Goal: Task Accomplishment & Management: Use online tool/utility

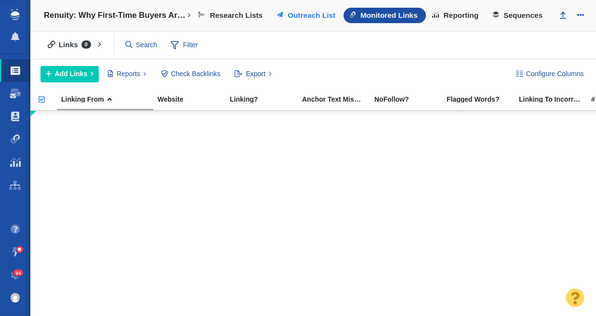
click at [281, 18] on span at bounding box center [280, 15] width 6 height 6
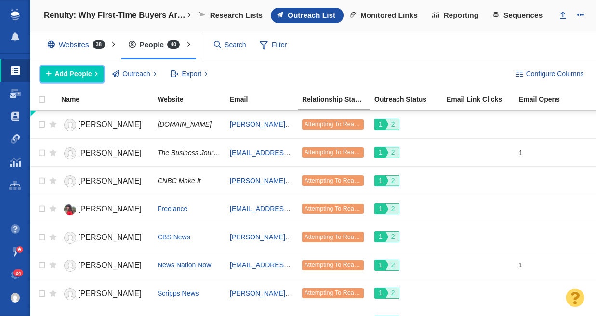
click at [82, 75] on span "Add People" at bounding box center [73, 74] width 37 height 10
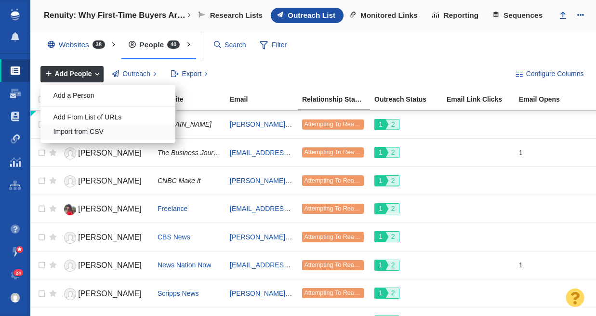
click at [99, 135] on div "Import from CSV" at bounding box center [107, 132] width 135 height 15
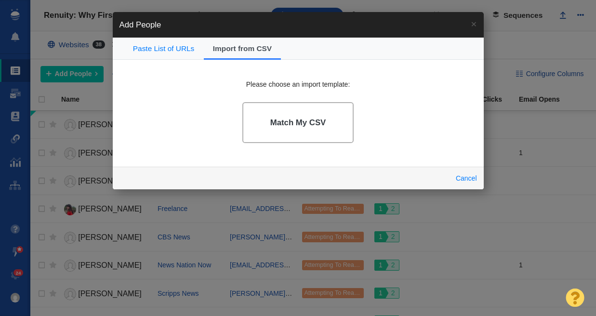
click at [302, 125] on h4 "Match My CSV" at bounding box center [298, 123] width 56 height 10
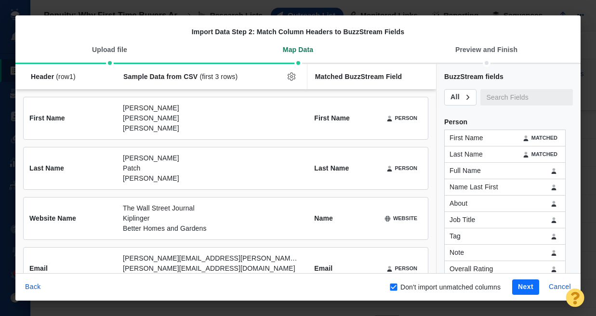
click at [528, 291] on button "Next" at bounding box center [525, 287] width 27 height 15
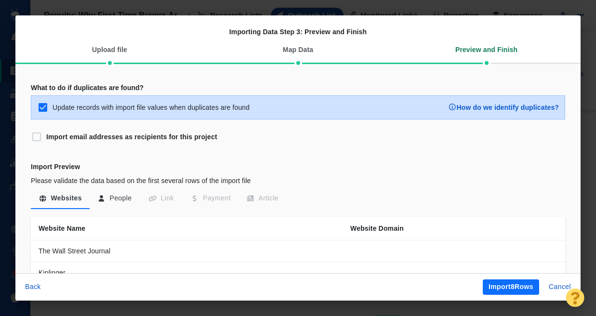
click at [528, 291] on button "Import 8 Rows" at bounding box center [511, 287] width 56 height 15
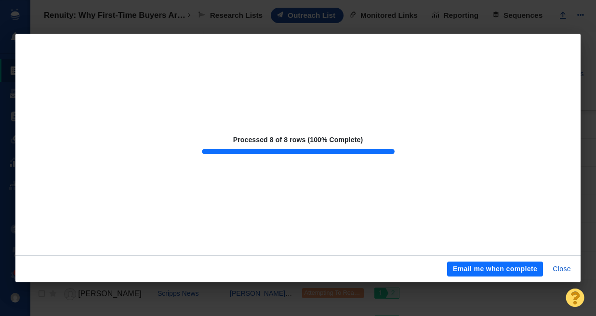
click at [256, 27] on div at bounding box center [298, 158] width 596 height 316
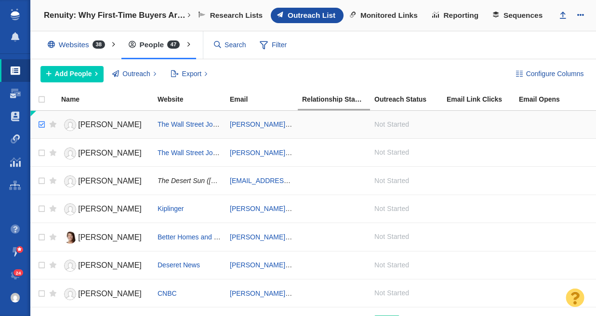
checkbox input "true"
click at [42, 124] on input "checkbox" at bounding box center [40, 124] width 14 height 21
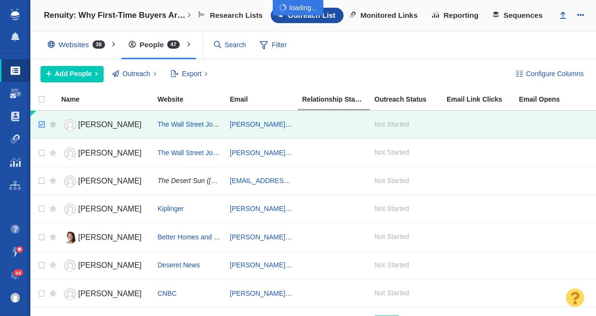
click at [41, 152] on div at bounding box center [298, 158] width 596 height 316
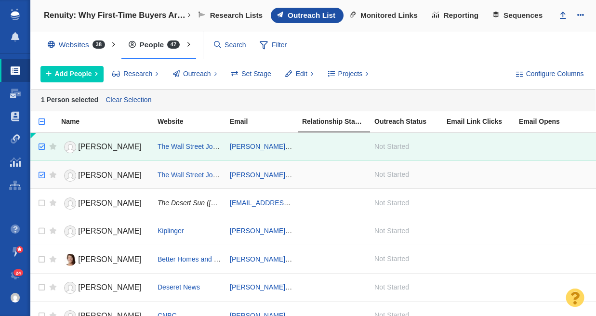
checkbox input "true"
click at [41, 175] on input "checkbox" at bounding box center [40, 175] width 14 height 21
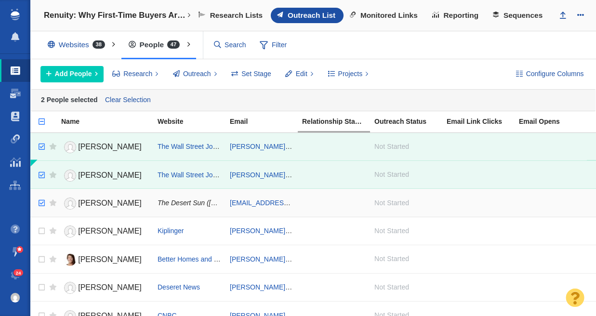
checkbox input "true"
click at [43, 202] on input "checkbox" at bounding box center [40, 203] width 14 height 21
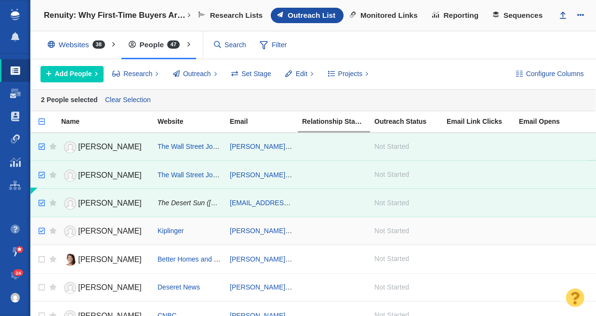
checkbox input "true"
click at [42, 229] on input "checkbox" at bounding box center [40, 231] width 14 height 21
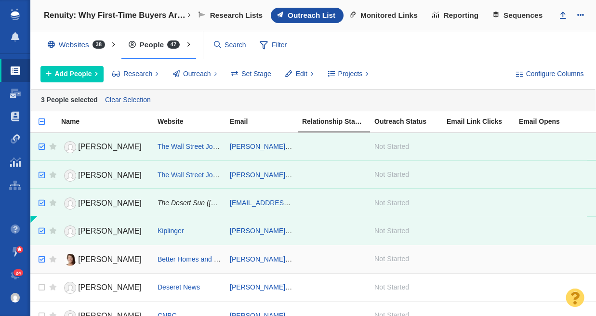
checkbox input "true"
click at [43, 259] on input "checkbox" at bounding box center [40, 259] width 14 height 21
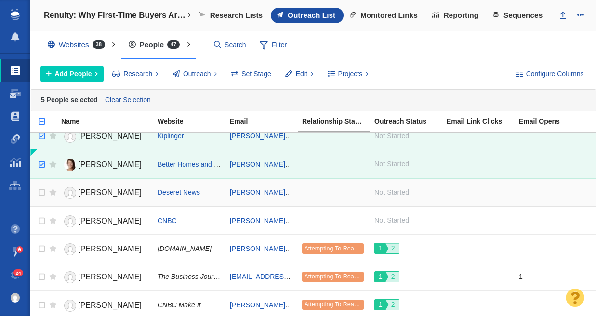
scroll to position [97, 0]
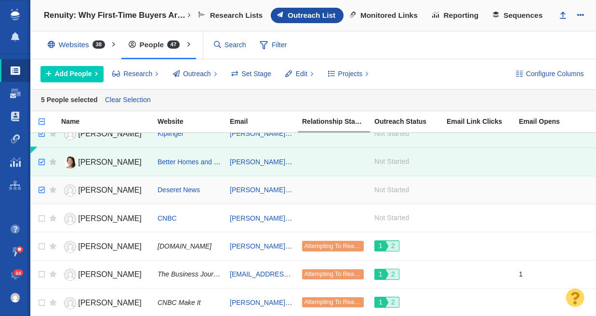
checkbox input "true"
click at [40, 191] on input "checkbox" at bounding box center [40, 190] width 14 height 21
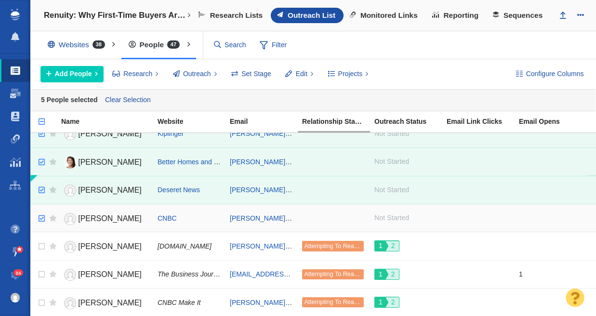
checkbox input "true"
click at [39, 218] on input "checkbox" at bounding box center [40, 218] width 14 height 21
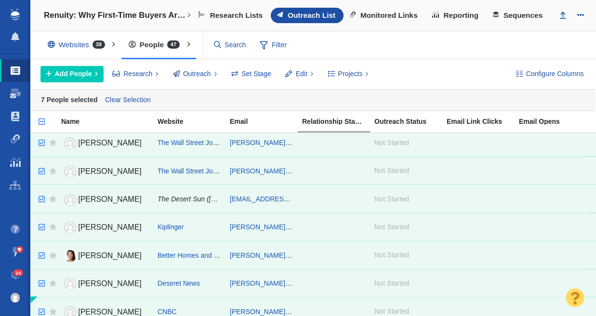
scroll to position [0, 0]
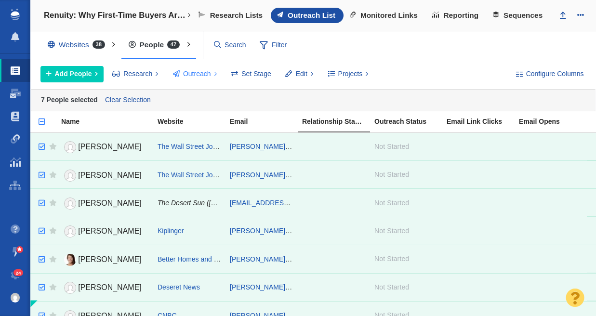
click at [202, 74] on span "Outreach" at bounding box center [197, 74] width 28 height 10
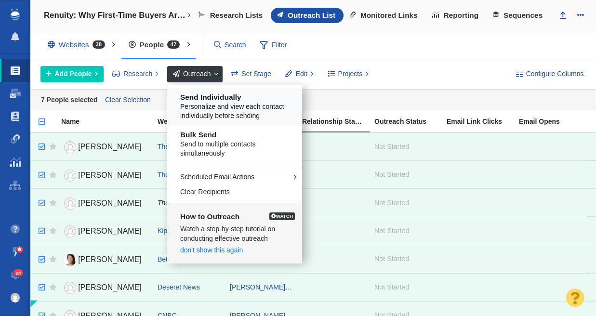
click at [214, 114] on span "Personalize and view each contact individually before sending" at bounding box center [238, 111] width 116 height 19
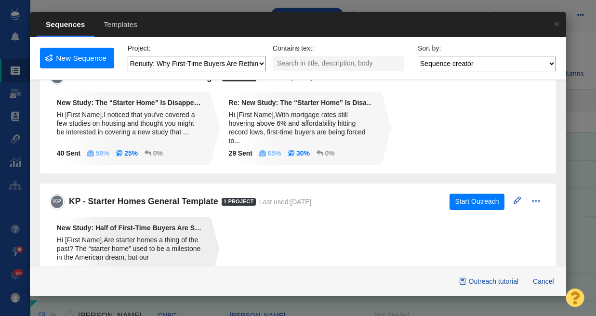
scroll to position [75, 0]
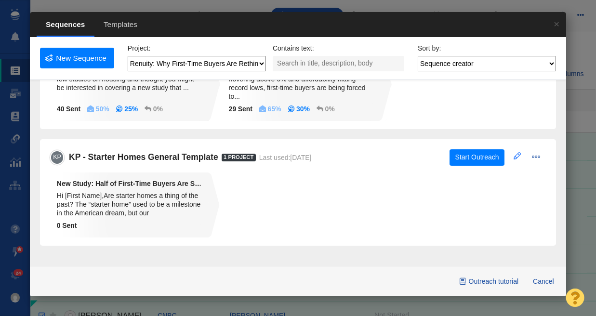
click at [514, 155] on span at bounding box center [517, 155] width 7 height 7
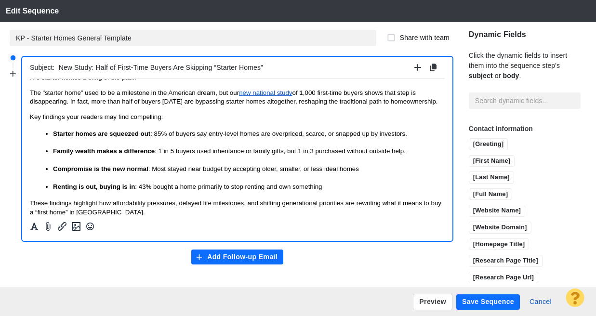
scroll to position [0, 0]
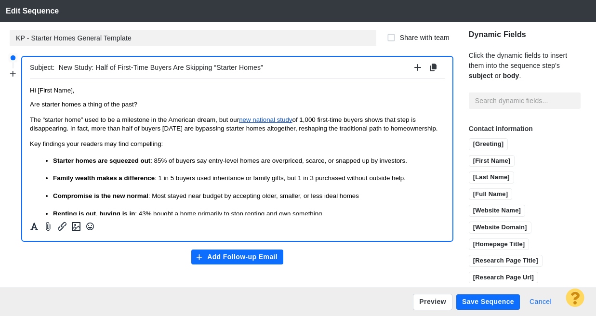
click at [541, 302] on button "Cancel" at bounding box center [541, 302] width 34 height 15
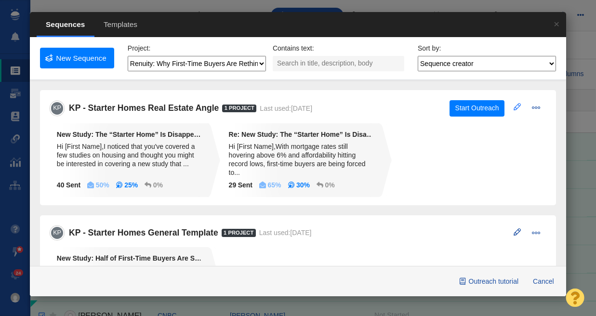
click at [514, 106] on span at bounding box center [517, 106] width 7 height 7
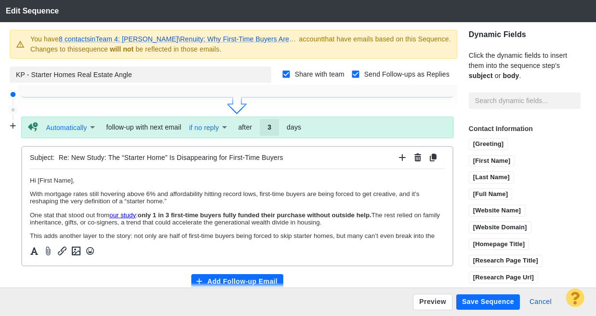
scroll to position [172, 0]
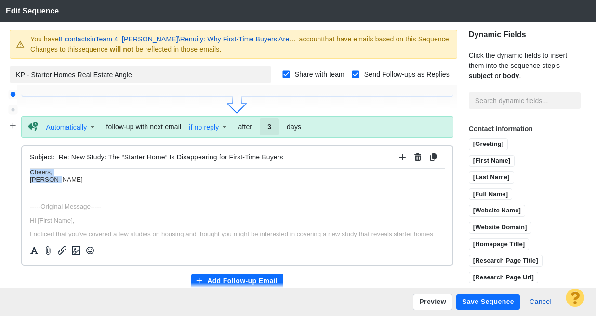
drag, startPoint x: 30, startPoint y: 179, endPoint x: 208, endPoint y: 184, distance: 177.5
click at [208, 184] on body "﻿ Hi [First Name], With mortgage rates still hovering above 6% and affordabilit…" at bounding box center [237, 237] width 415 height 318
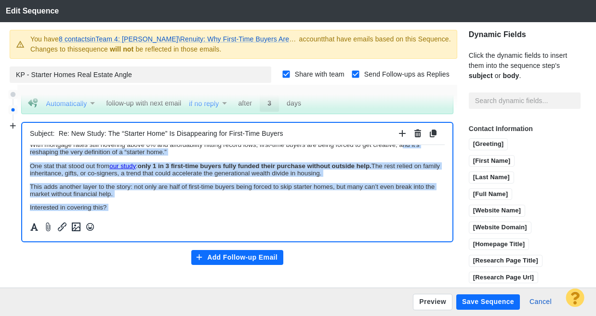
scroll to position [0, 0]
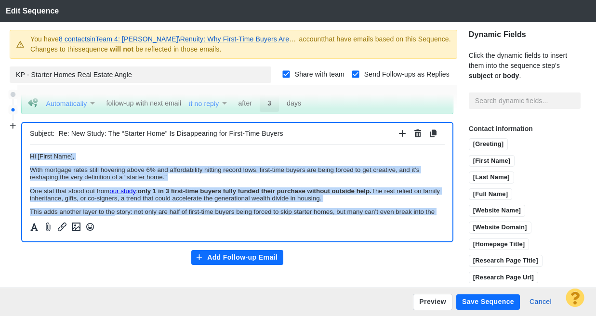
drag, startPoint x: 58, startPoint y: 186, endPoint x: 34, endPoint y: 142, distance: 50.3
click at [34, 145] on html "Hi [First Name], With mortgage rates still hovering above 6% and affordability …" at bounding box center [237, 312] width 415 height 334
copy body "Hi [First Name], With mortgage rates still hovering above 6% and affordability …"
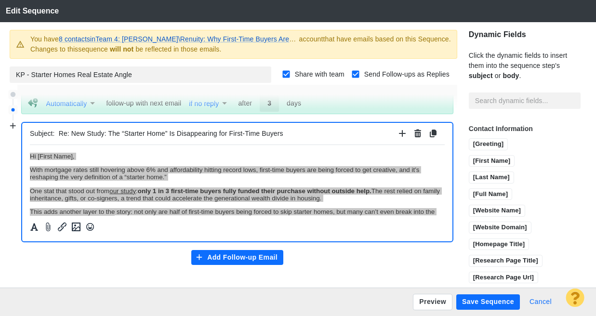
click at [542, 304] on button "Cancel" at bounding box center [541, 302] width 34 height 15
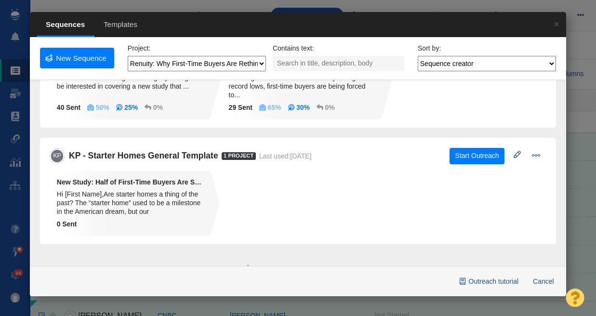
scroll to position [107, 0]
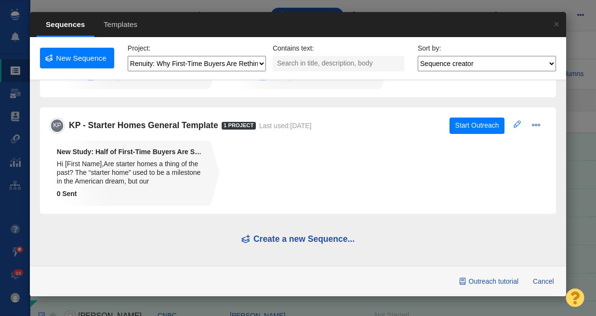
click at [514, 122] on span at bounding box center [517, 124] width 7 height 7
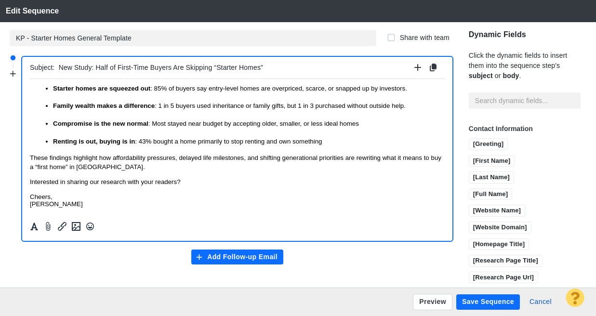
scroll to position [75, 0]
click at [221, 259] on button "Add Follow-up Email" at bounding box center [237, 257] width 93 height 15
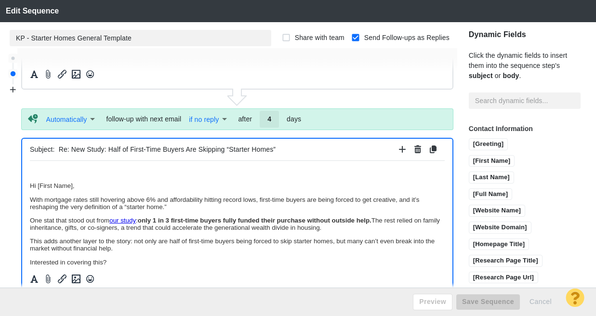
scroll to position [179, 0]
click at [31, 188] on span "Hi [First Name]," at bounding box center [52, 185] width 45 height 7
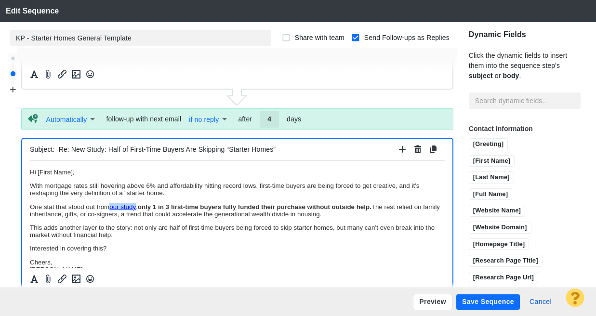
click at [128, 205] on link "our study" at bounding box center [122, 206] width 27 height 7
click at [234, 216] on p "One stat that stood out from our study : only 1 in 3 first-time buyers fully fu…" at bounding box center [237, 210] width 415 height 14
click at [115, 203] on link "our study" at bounding box center [122, 206] width 27 height 7
click at [125, 207] on link "our study" at bounding box center [122, 206] width 27 height 7
click at [61, 278] on icon "Insert/edit link" at bounding box center [62, 279] width 12 height 12
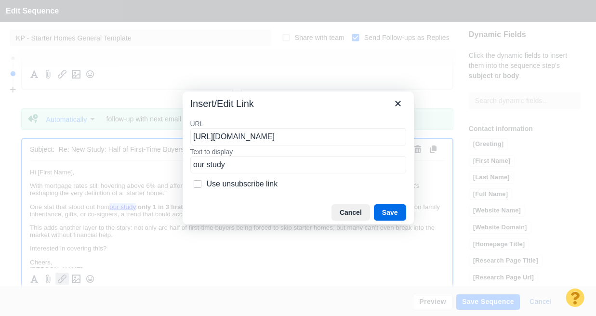
drag, startPoint x: 269, startPoint y: 140, endPoint x: 393, endPoint y: 140, distance: 123.9
click at [393, 140] on input "[URL][DOMAIN_NAME]" at bounding box center [298, 136] width 216 height 17
click at [391, 214] on button "Save" at bounding box center [390, 212] width 32 height 16
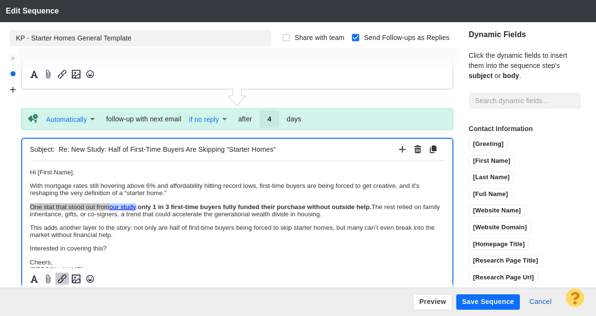
click at [479, 304] on button "Save Sequence" at bounding box center [489, 302] width 64 height 15
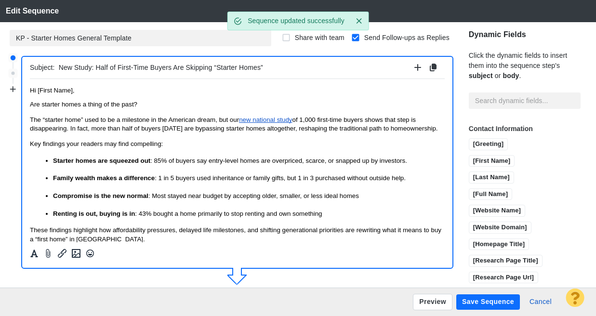
scroll to position [0, 0]
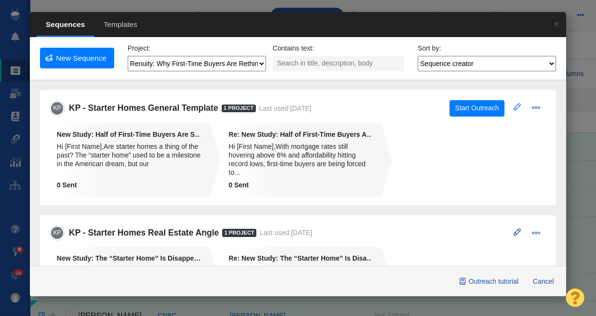
click at [514, 107] on span at bounding box center [517, 106] width 7 height 7
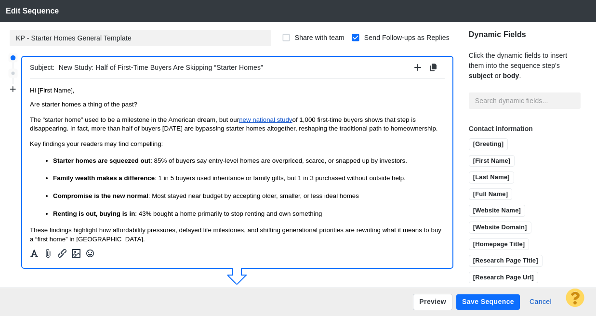
drag, startPoint x: 96, startPoint y: 66, endPoint x: 269, endPoint y: 65, distance: 173.1
click at [269, 65] on input "New Study: Half of First-Time Buyers Are Skipping “Starter Homes”" at bounding box center [234, 68] width 351 height 14
click at [301, 69] on input "New Study: Half of First-Time Buyers Are Skipping “Starter Homes”" at bounding box center [234, 68] width 351 height 14
click at [161, 94] on body "﻿ Hi [First Name], Are starter homes a thing of the past? The “starter home” us…" at bounding box center [237, 182] width 415 height 193
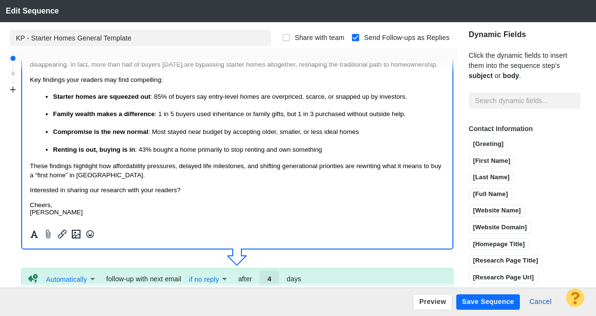
scroll to position [56, 0]
drag, startPoint x: 268, startPoint y: 280, endPoint x: 276, endPoint y: 280, distance: 8.2
click at [276, 280] on input "4" at bounding box center [269, 279] width 19 height 16
type input "2"
click at [499, 305] on button "Save Sequence" at bounding box center [489, 302] width 64 height 15
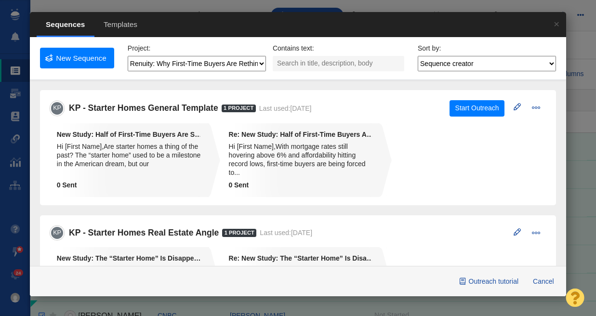
scroll to position [0, 0]
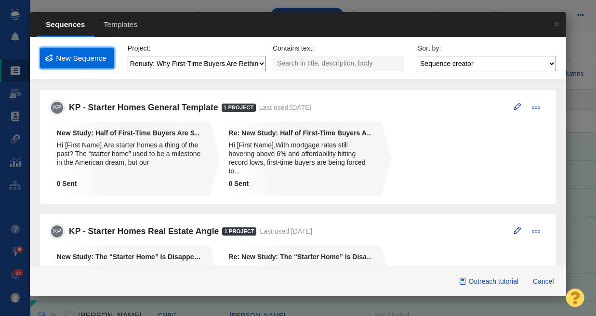
click at [84, 64] on link "New Sequence" at bounding box center [77, 58] width 74 height 21
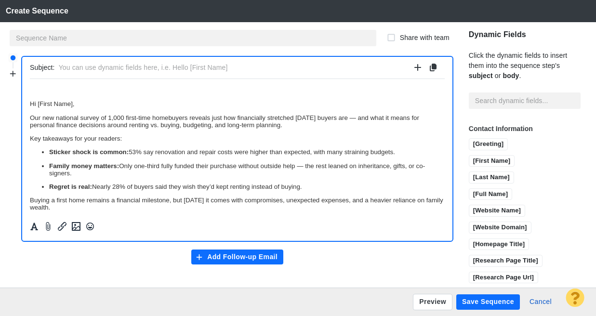
click at [30, 104] on p "Hi [First Name]," at bounding box center [237, 103] width 415 height 7
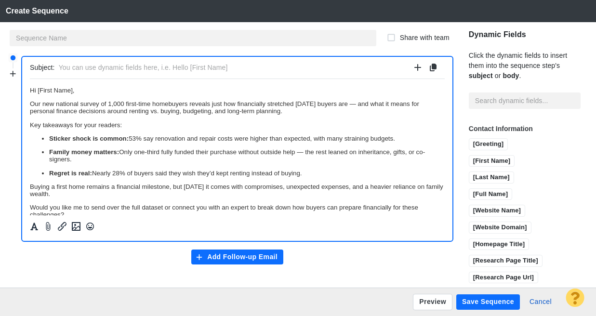
click at [357, 102] on p "Our new national survey of 1,000 first-time homebuyers reveals just how financi…" at bounding box center [237, 107] width 415 height 14
click at [312, 109] on p "Our new national survey of 1,000 first-time homebuyers reveals just how financi…" at bounding box center [237, 107] width 415 height 14
drag, startPoint x: 138, startPoint y: 153, endPoint x: 162, endPoint y: 153, distance: 23.1
click at [162, 153] on p "Family money matters: Only one-third fully funded their purchase without outsid…" at bounding box center [247, 155] width 396 height 14
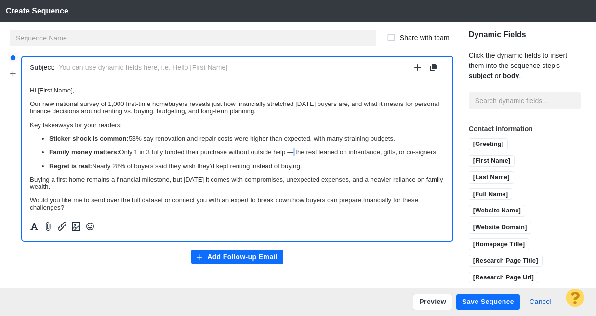
click at [290, 152] on p "Family money matters: Only 1 in 3 fully funded their purchase without outside h…" at bounding box center [247, 151] width 396 height 7
click at [341, 155] on p "Family money matters: Only 1 in 3 fully funded their purchase without outside h…" at bounding box center [247, 151] width 396 height 7
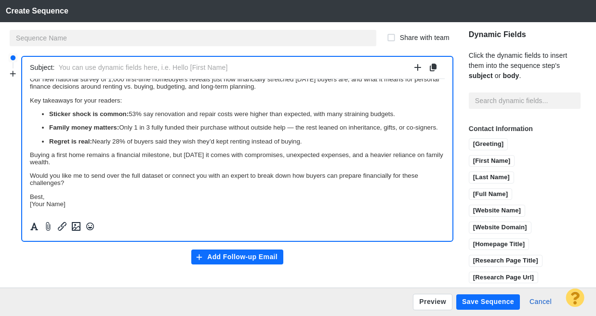
scroll to position [33, 0]
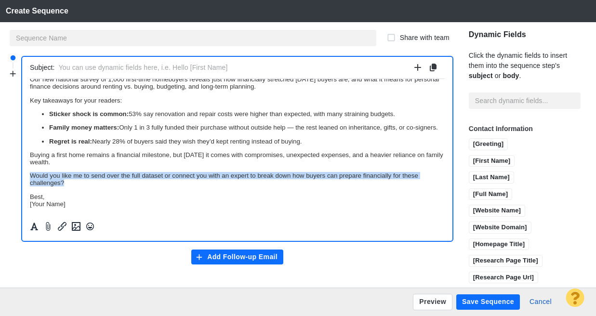
drag, startPoint x: 94, startPoint y: 182, endPoint x: 26, endPoint y: 177, distance: 68.6
click at [30, 177] on html "Hi [First Name], Our new national survey of 1,000 first-time homebuyers reveals…" at bounding box center [237, 134] width 415 height 161
click at [156, 184] on p "Would you like me to send over the full dataset or connect you with an expert t…" at bounding box center [237, 179] width 415 height 14
drag, startPoint x: 304, startPoint y: 178, endPoint x: 39, endPoint y: 253, distance: 275.5
click at [30, 174] on html "Hi [First Name], Our new national survey of 1,000 first-time homebuyers reveals…" at bounding box center [237, 134] width 415 height 161
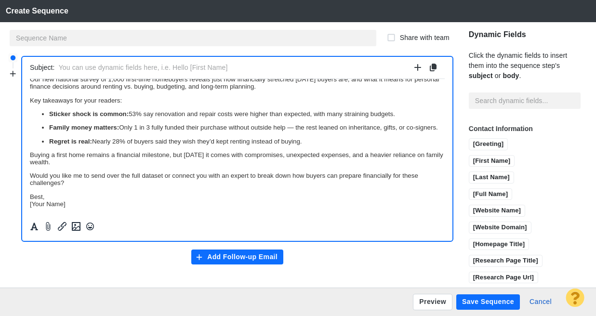
scroll to position [27, 0]
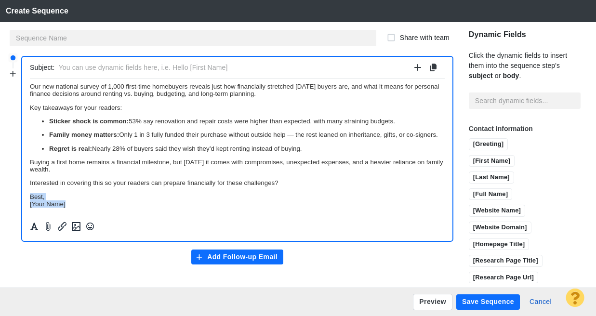
drag, startPoint x: 70, startPoint y: 203, endPoint x: 26, endPoint y: 198, distance: 44.7
click at [30, 198] on html "Hi [First Name], Our new national survey of 1,000 first-time homebuyers reveals…" at bounding box center [237, 138] width 415 height 154
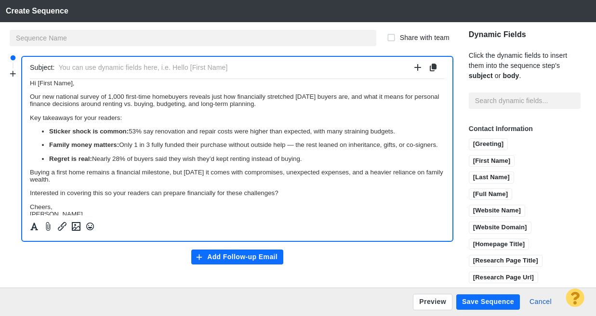
scroll to position [0, 0]
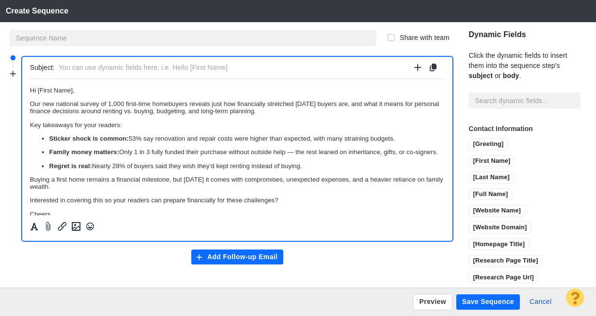
click at [77, 67] on input "text" at bounding box center [234, 68] width 351 height 14
paste input "New Study: First-Time Buyers Face Hidden Costs and Financial Trade-Offs"
drag, startPoint x: 94, startPoint y: 69, endPoint x: 47, endPoint y: 69, distance: 46.8
click at [47, 69] on div "Subject: New Study: First-Time Buyers Face Hidden Costs and Financial Trade-Offs" at bounding box center [237, 68] width 415 height 22
click at [302, 69] on input "News Tip: First-Time Buyers Face Hidden Costs and Financial Trade-Offs" at bounding box center [234, 68] width 351 height 14
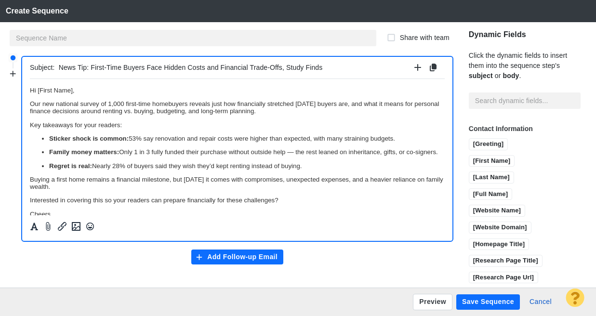
type input "News Tip: First-Time Buyers Face Hidden Costs and Financial Trade-Offs, Study F…"
click at [216, 253] on button "Add Follow-up Email" at bounding box center [237, 257] width 93 height 15
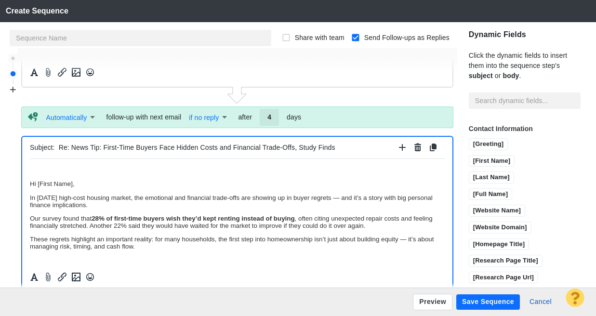
click at [31, 181] on p "Hi [First Name]," at bounding box center [237, 183] width 415 height 7
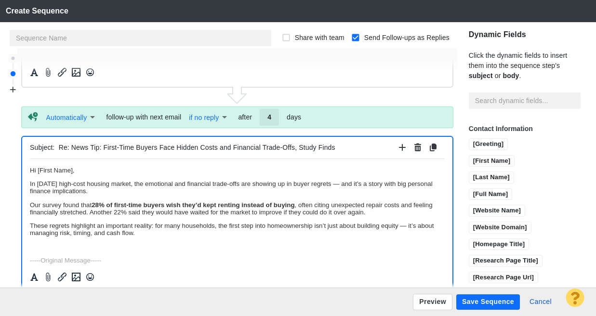
click at [339, 186] on p "In [DATE] high-cost housing market, the emotional and financial trade-offs are …" at bounding box center [237, 187] width 415 height 14
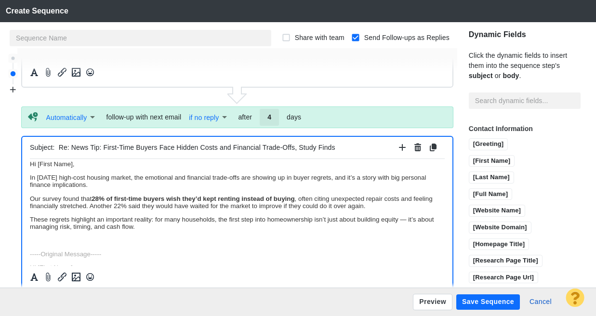
scroll to position [14, 0]
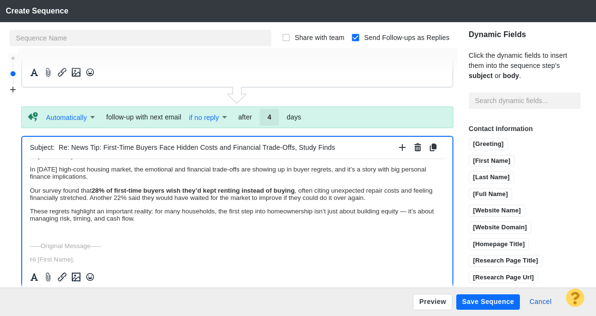
click at [404, 214] on p "These regrets highlight an important reality: for many households, the first st…" at bounding box center [237, 214] width 415 height 14
click at [190, 222] on p "These regrets highlight an important reality: for many households, the first st…" at bounding box center [237, 214] width 415 height 14
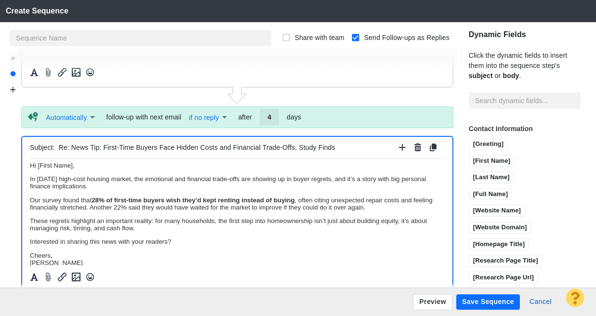
scroll to position [4, 0]
drag, startPoint x: 30, startPoint y: 201, endPoint x: 62, endPoint y: 199, distance: 31.9
click at [62, 199] on p "Our survey found that 28% of first-time buyers wish they’d kept renting instead…" at bounding box center [237, 204] width 415 height 14
click at [63, 274] on icon "Insert/edit link" at bounding box center [62, 277] width 9 height 9
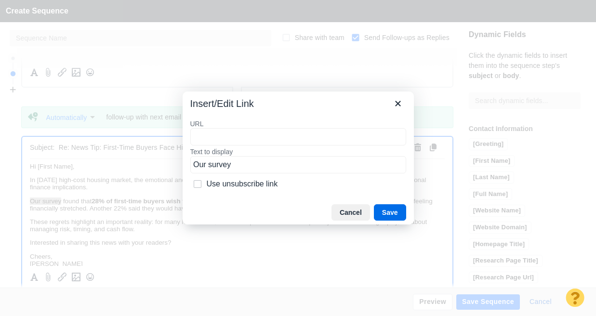
type input "[URL][DOMAIN_NAME]"
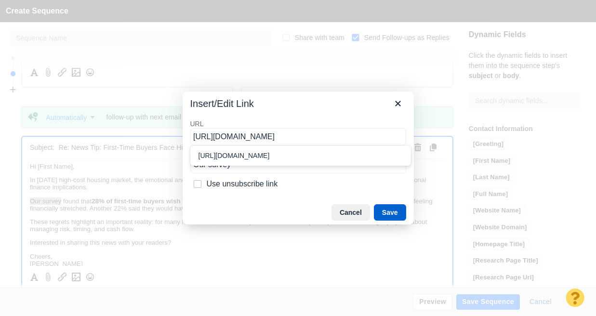
click at [392, 213] on button "Save" at bounding box center [390, 212] width 32 height 16
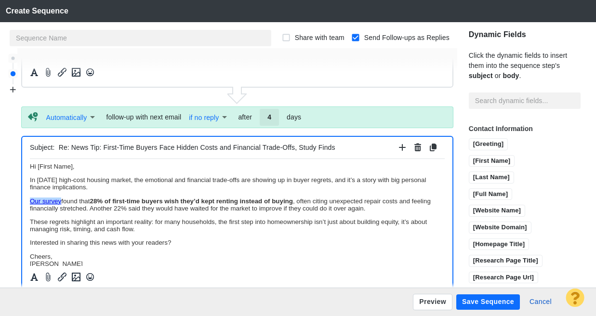
click at [187, 213] on body "Hi [First Name], In [DATE] high-cost housing market, the emotional and financia…" at bounding box center [237, 300] width 415 height 276
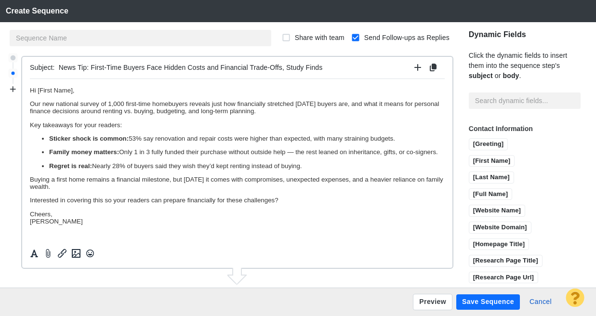
scroll to position [0, 0]
drag, startPoint x: 43, startPoint y: 104, endPoint x: 99, endPoint y: 104, distance: 55.9
click at [99, 104] on p "Our new national survey of 1,000 first-time homebuyers reveals just how financi…" at bounding box center [237, 107] width 415 height 14
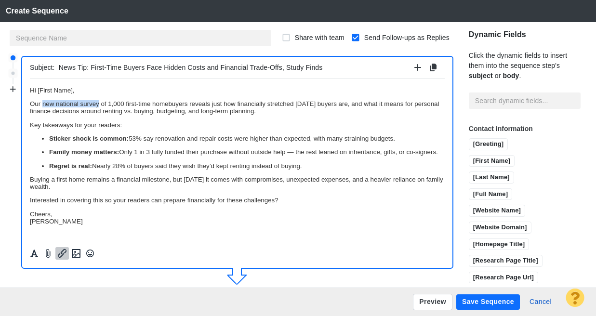
click at [64, 253] on icon "Insert/edit link" at bounding box center [62, 253] width 9 height 9
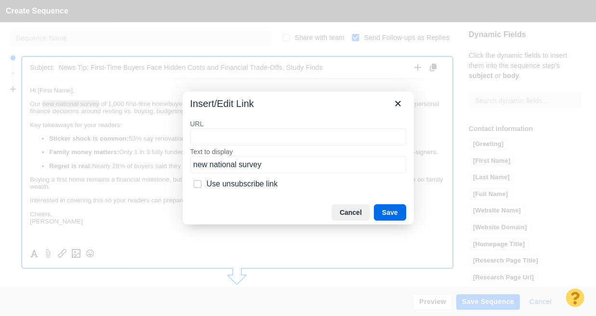
type input "[URL][DOMAIN_NAME]"
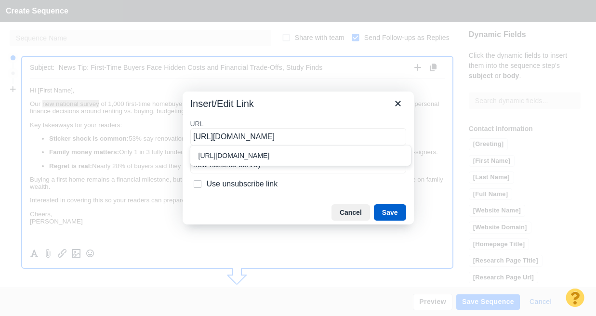
scroll to position [0, 24]
click at [391, 212] on button "Save" at bounding box center [390, 212] width 32 height 16
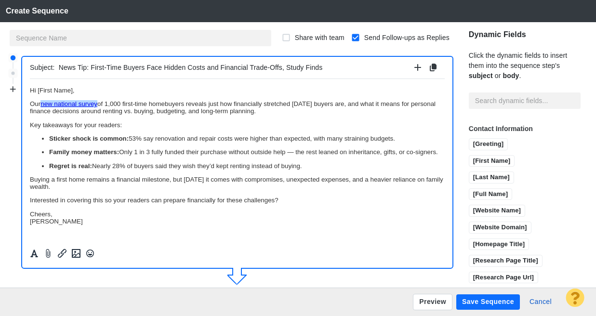
click at [173, 113] on p "Our new national survey of 1,000 first-time homebuyers reveals just how financi…" at bounding box center [237, 107] width 415 height 14
click at [480, 302] on button "Save Sequence" at bounding box center [489, 302] width 64 height 15
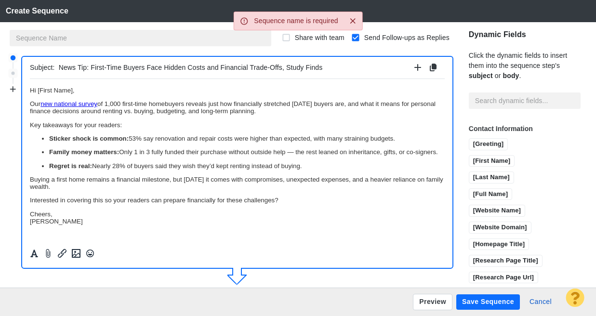
click at [89, 40] on input "text" at bounding box center [141, 38] width 262 height 16
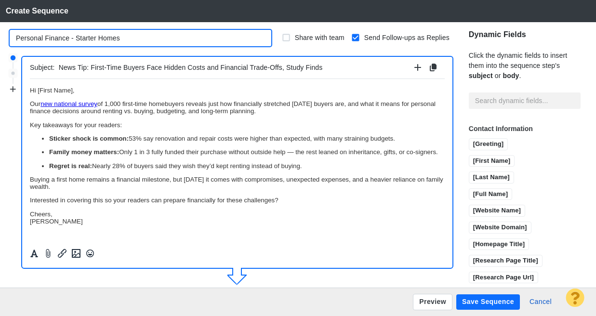
type input "Personal Finance - Starter Homes"
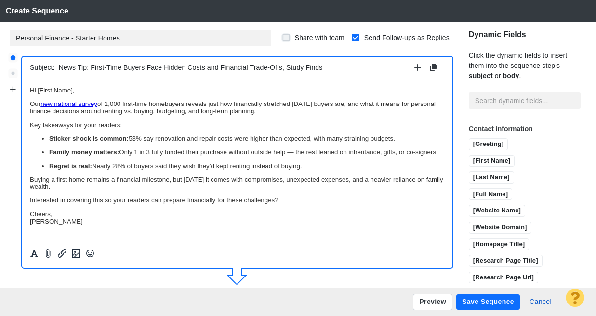
click at [282, 35] on input "Share with team" at bounding box center [287, 38] width 10 height 10
checkbox input "true"
click at [479, 303] on button "Save Sequence" at bounding box center [489, 302] width 64 height 15
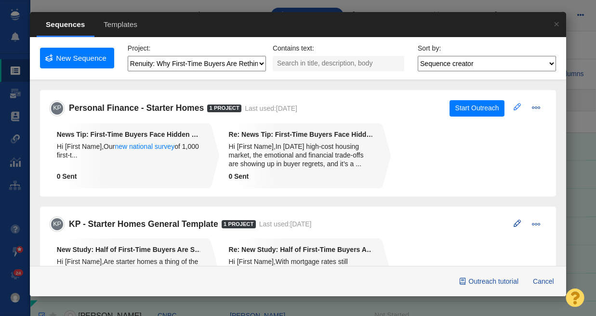
click at [514, 107] on span at bounding box center [517, 106] width 7 height 7
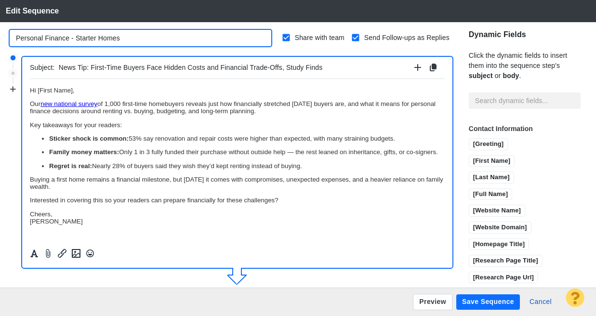
drag, startPoint x: 76, startPoint y: 39, endPoint x: -6, endPoint y: 39, distance: 81.5
click at [0, 39] on html "Projects Dashboard Websites People Link Monitoring Reports Projects Home Help C…" at bounding box center [298, 158] width 596 height 316
click at [82, 40] on input "Starter Homes" at bounding box center [141, 38] width 262 height 16
paste input "Personal Finance -"
click at [60, 35] on input "Starter HomesPersonal Finance -" at bounding box center [141, 38] width 262 height 16
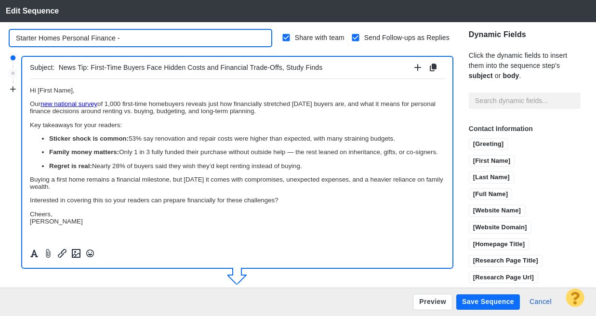
click at [142, 39] on input "Starter Homes Personal Finance -" at bounding box center [141, 38] width 262 height 16
click at [14, 36] on input "Starter Homes Personal Finance" at bounding box center [141, 38] width 262 height 16
type input "KP - Starter Homes Personal Finance"
click at [482, 302] on button "Save Sequence" at bounding box center [489, 302] width 64 height 15
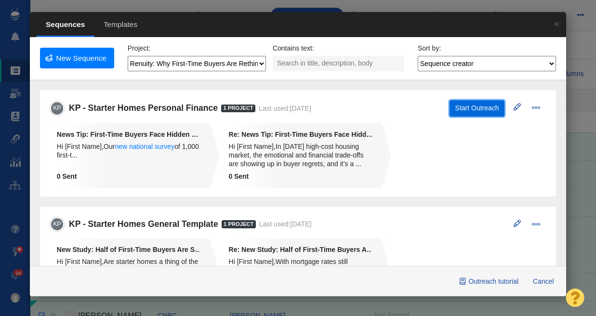
click at [469, 109] on button "Start Outreach" at bounding box center [477, 108] width 55 height 16
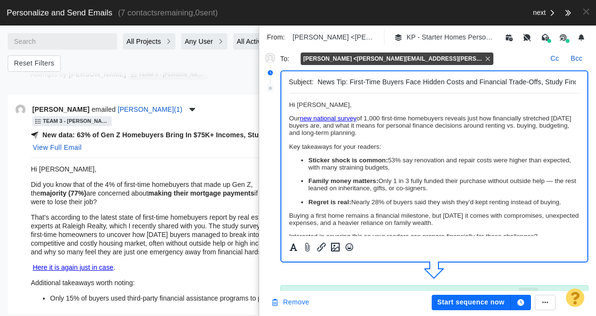
click at [298, 302] on button "Remove" at bounding box center [290, 302] width 50 height 15
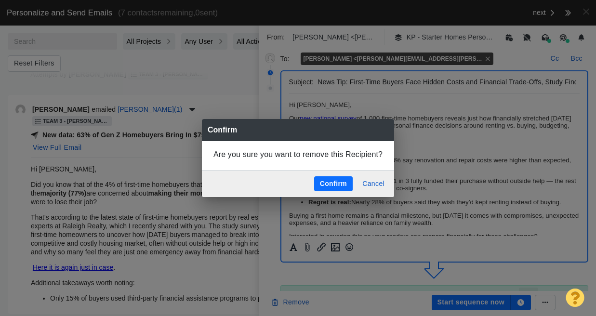
click at [334, 182] on button "Confirm" at bounding box center [333, 183] width 39 height 15
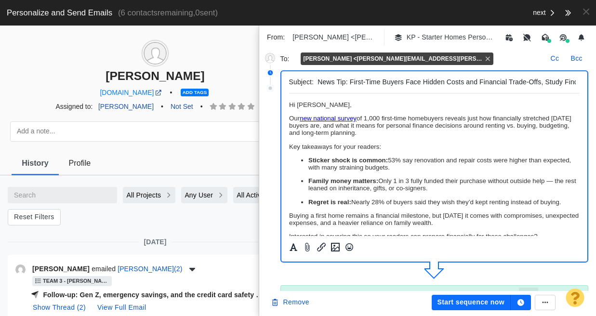
click at [370, 106] on p "﻿ Hi [PERSON_NAME]," at bounding box center [434, 104] width 291 height 7
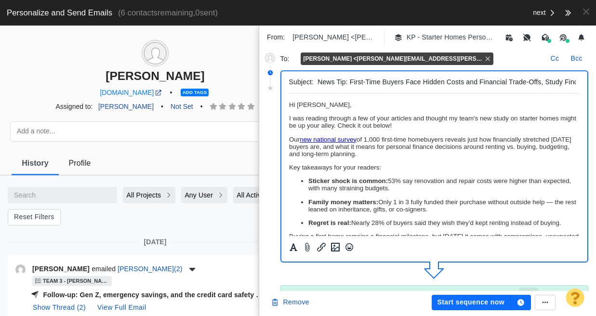
click at [392, 118] on span "I was reading through a few of your articles and thought my team's new study on…" at bounding box center [432, 122] width 287 height 14
click at [351, 121] on span "I was reading through a few of your recent articles and thought my team's new s…" at bounding box center [433, 122] width 289 height 14
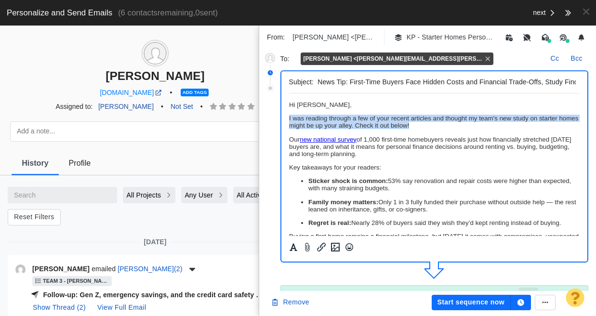
click at [351, 121] on span "I was reading through a few of your recent articles and thought my team's new s…" at bounding box center [433, 122] width 289 height 14
copy span "I was reading through a few of your recent articles and thought my team's new s…"
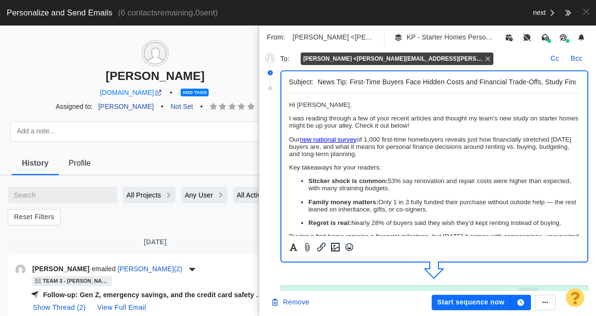
click at [454, 133] on body "Hi [PERSON_NAME], I was reading through a few of your recent articles and thoug…" at bounding box center [434, 209] width 291 height 216
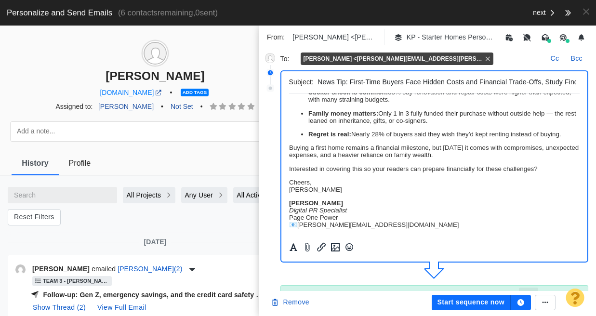
scroll to position [95, 0]
click at [522, 302] on icon "button" at bounding box center [521, 302] width 7 height 7
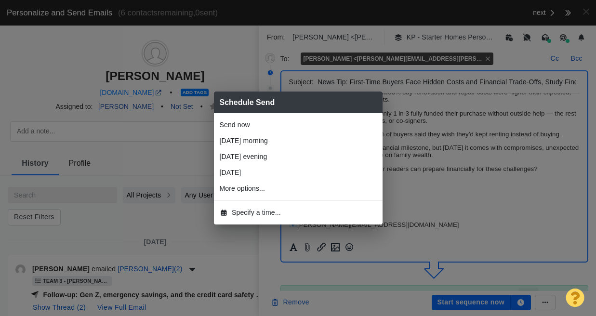
click at [265, 213] on span "Specify a time..." at bounding box center [256, 213] width 49 height 10
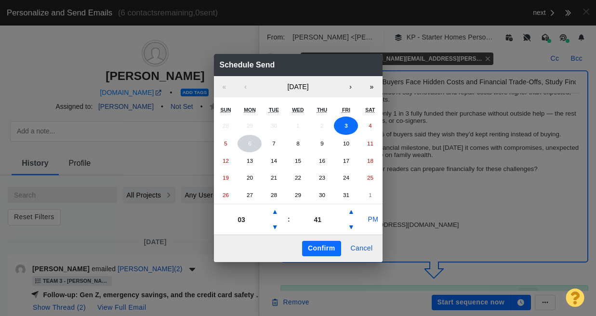
click at [253, 145] on button "6" at bounding box center [250, 143] width 24 height 17
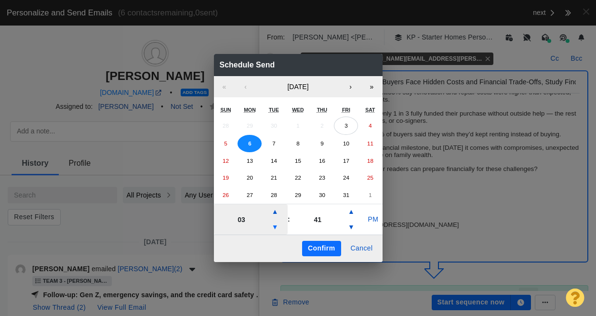
click at [276, 224] on button "▼" at bounding box center [276, 227] width 12 height 15
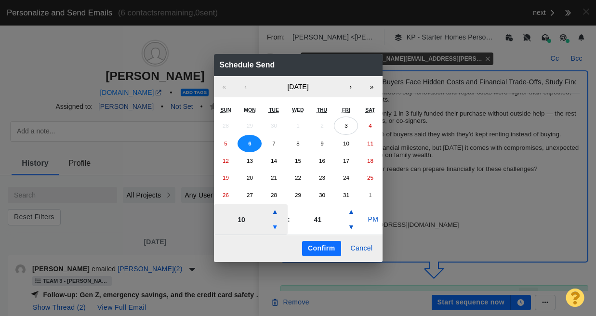
click at [276, 224] on button "▼" at bounding box center [276, 227] width 12 height 15
type input "06"
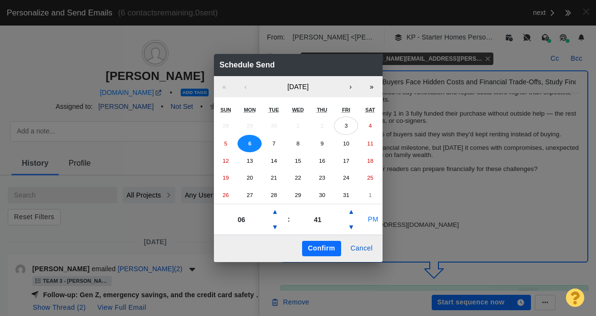
click at [371, 214] on button "PM" at bounding box center [373, 219] width 18 height 15
click at [322, 251] on button "Confirm" at bounding box center [321, 248] width 39 height 15
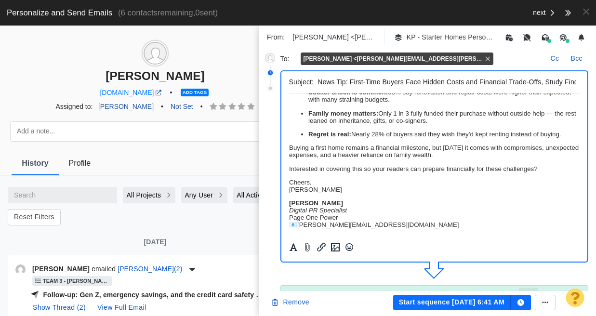
click at [464, 301] on button "Start sequence [DATE] 6:41 AM" at bounding box center [452, 302] width 118 height 15
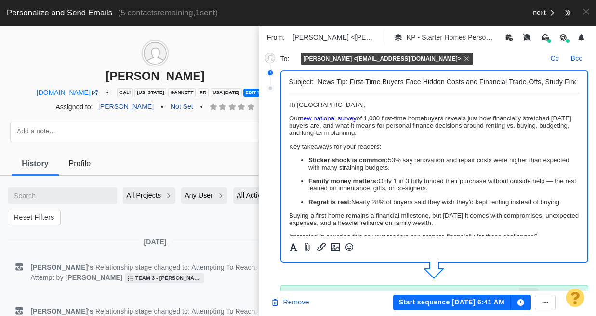
scroll to position [0, 0]
click at [381, 106] on p "﻿ Hi [GEOGRAPHIC_DATA]," at bounding box center [434, 104] width 291 height 7
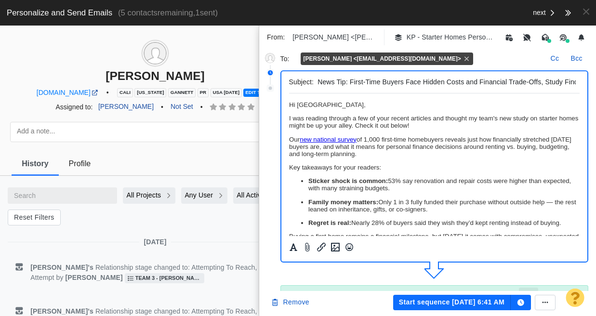
click at [450, 301] on button "Start sequence [DATE] 6:41 AM" at bounding box center [452, 302] width 118 height 15
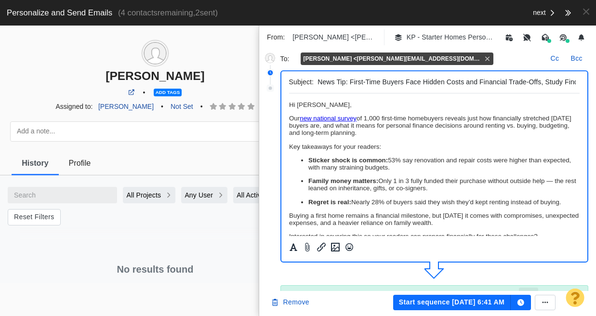
click at [391, 111] on body "﻿ Hi [PERSON_NAME], Our new national survey of 1,000 first-time homebuyers reve…" at bounding box center [434, 198] width 291 height 195
click at [387, 105] on p "Hi [PERSON_NAME]," at bounding box center [434, 104] width 291 height 7
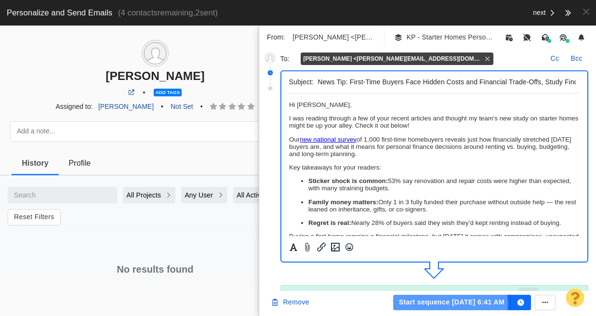
click at [445, 304] on button "Start sequence [DATE] 6:41 AM" at bounding box center [452, 302] width 118 height 15
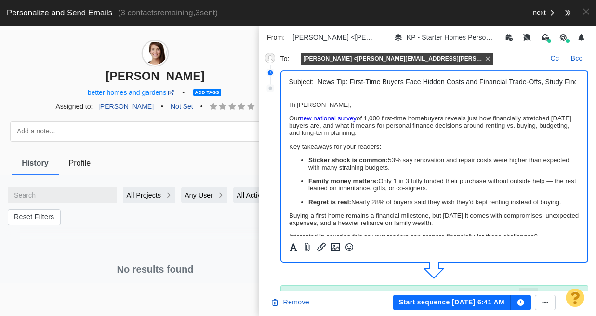
click at [343, 104] on p "﻿ Hi [PERSON_NAME]," at bounding box center [434, 104] width 291 height 7
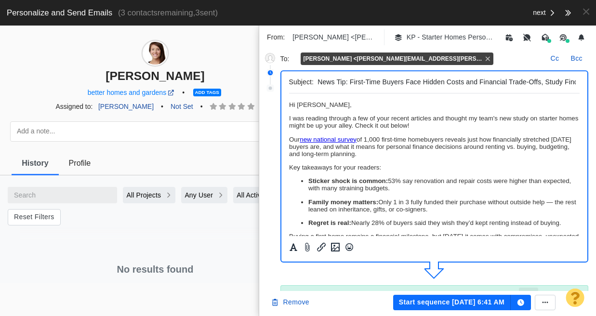
click at [471, 305] on button "Start sequence [DATE] 6:41 AM" at bounding box center [452, 302] width 118 height 15
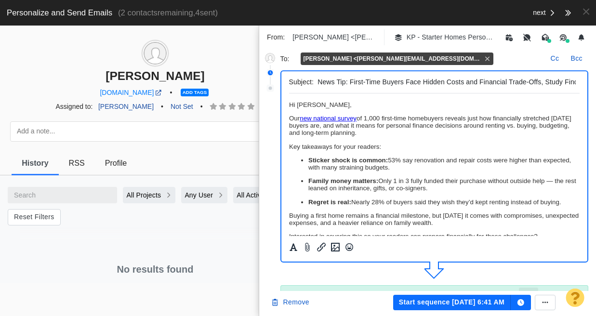
click at [344, 104] on p "﻿ Hi [PERSON_NAME]," at bounding box center [434, 104] width 291 height 7
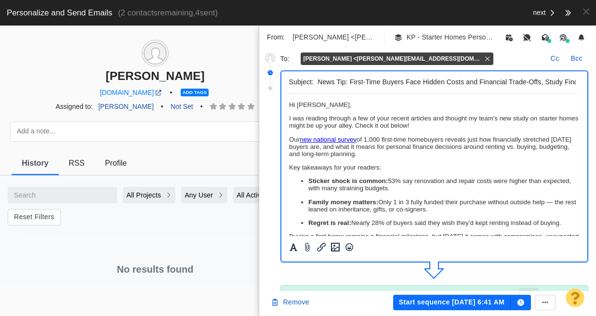
click at [457, 302] on button "Start sequence [DATE] 6:41 AM" at bounding box center [452, 302] width 118 height 15
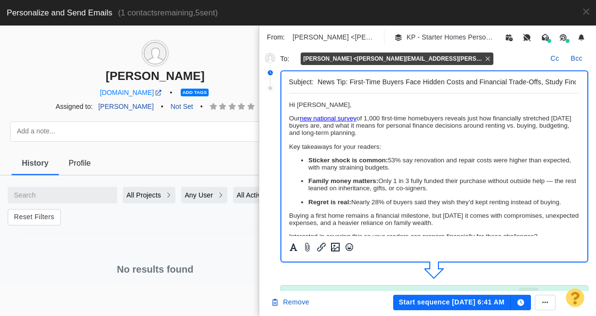
click at [349, 101] on p "﻿ Hi [PERSON_NAME]," at bounding box center [434, 104] width 291 height 7
click at [348, 106] on p "﻿ Hi [PERSON_NAME]," at bounding box center [434, 104] width 291 height 7
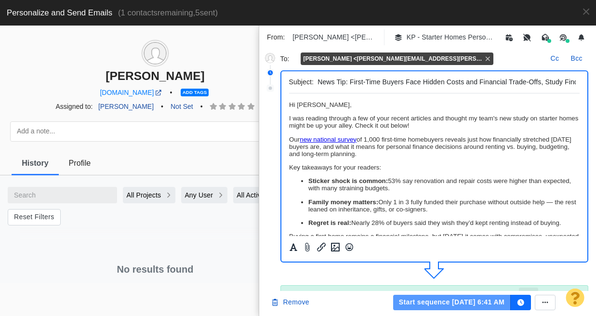
click at [492, 306] on button "Start sequence [DATE] 6:41 AM" at bounding box center [452, 302] width 118 height 15
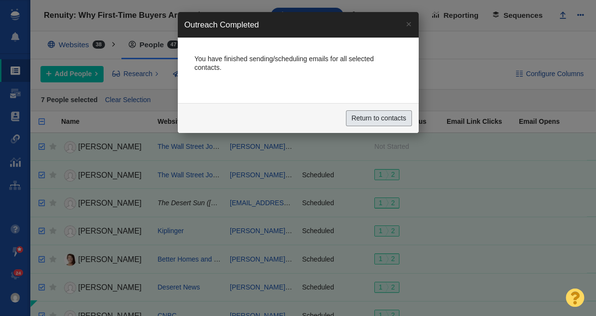
click at [405, 117] on input "Return to contacts" at bounding box center [379, 118] width 66 height 16
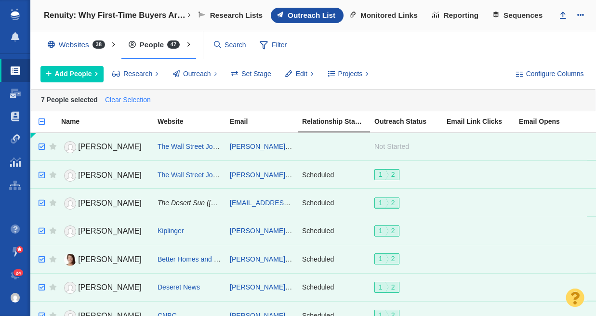
click at [131, 100] on link "Clear Selection" at bounding box center [128, 100] width 50 height 14
checkbox input "false"
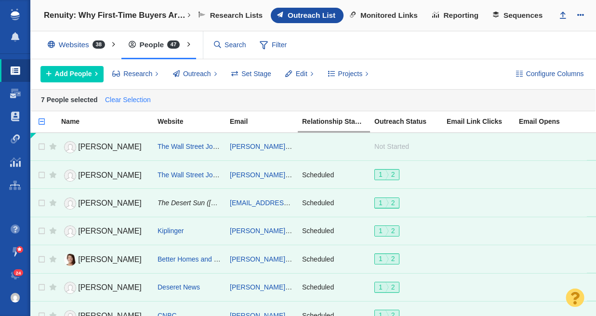
checkbox input "false"
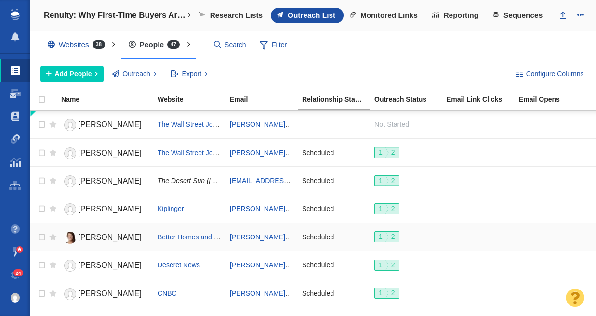
scroll to position [284, 0]
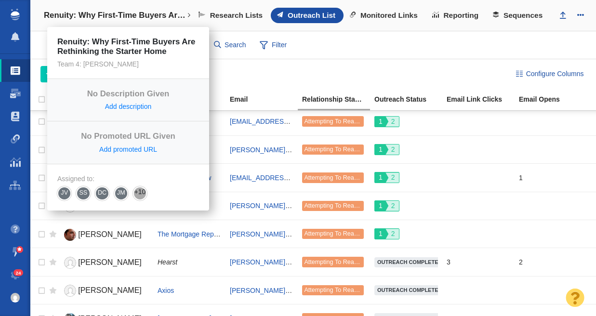
click at [89, 15] on h4 "Renuity: Why First-Time Buyers Are Rethinking the Starter Home" at bounding box center [115, 16] width 143 height 10
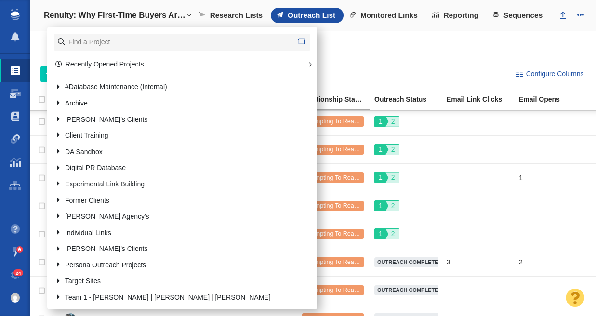
click at [382, 43] on div "Websites 38 All Websites Assigned To Me Recently Viewed Starred People 47 All P…" at bounding box center [313, 45] width 566 height 28
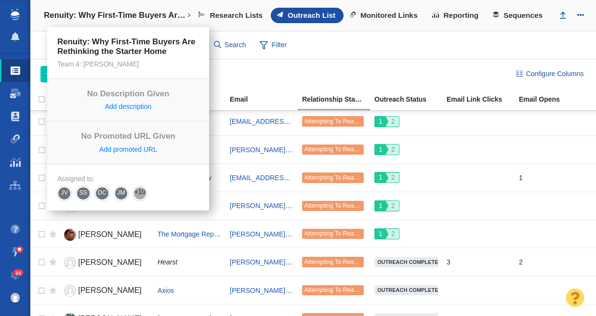
click at [91, 11] on h4 "Renuity: Why First-Time Buyers Are Rethinking the Starter Home" at bounding box center [115, 16] width 143 height 10
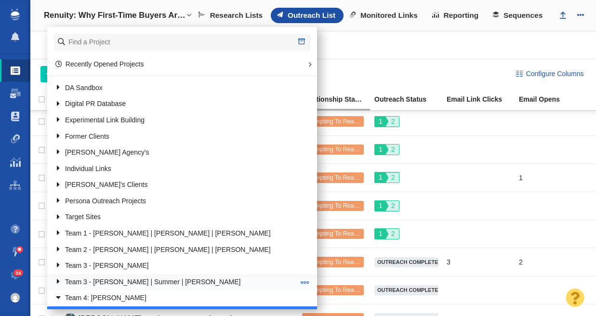
scroll to position [168, 0]
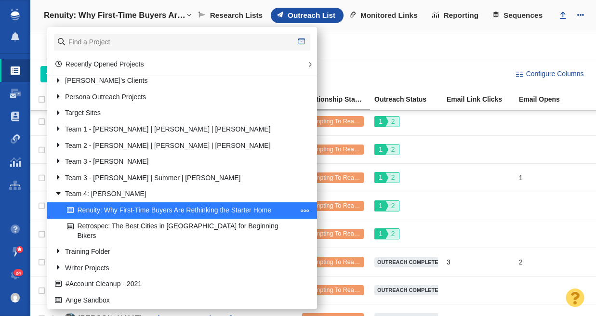
click at [301, 209] on span at bounding box center [305, 210] width 9 height 9
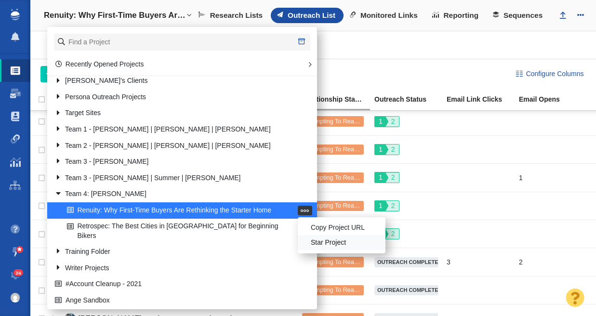
click at [298, 244] on li "Star Project" at bounding box center [342, 242] width 88 height 15
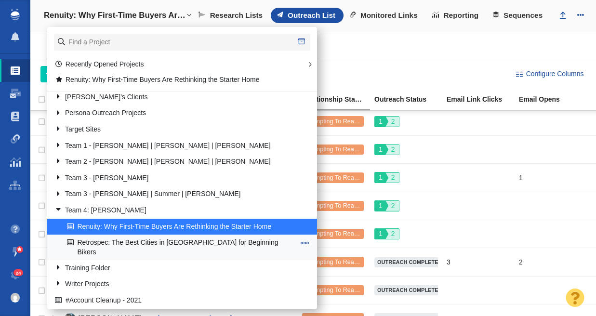
click at [298, 238] on button at bounding box center [305, 243] width 14 height 10
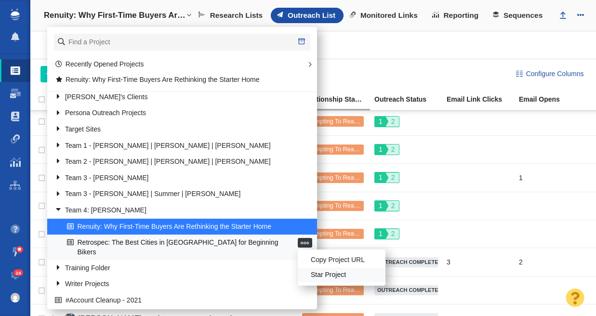
click at [300, 270] on li "Star Project" at bounding box center [342, 275] width 88 height 15
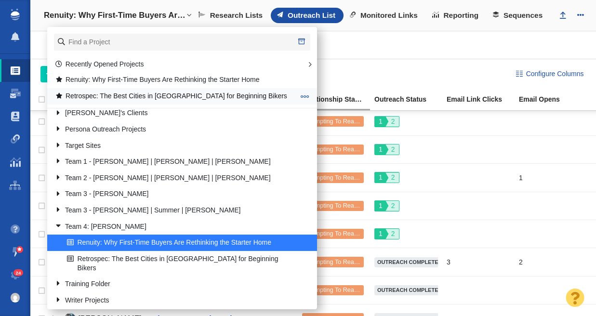
click at [153, 97] on link "Retrospec: The Best Cities in [GEOGRAPHIC_DATA] for Beginning Bikers" at bounding box center [175, 96] width 245 height 15
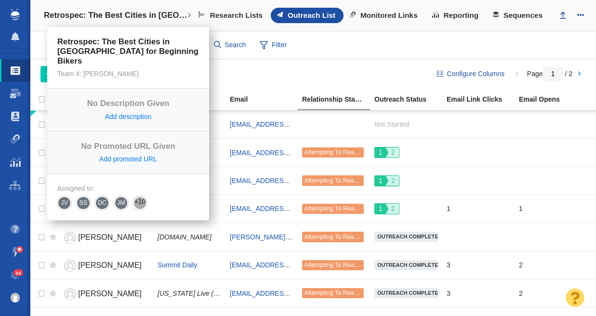
click at [118, 15] on h4 "Retrospec: The Best Cities in [GEOGRAPHIC_DATA] for Beginning Bikers" at bounding box center [116, 16] width 144 height 10
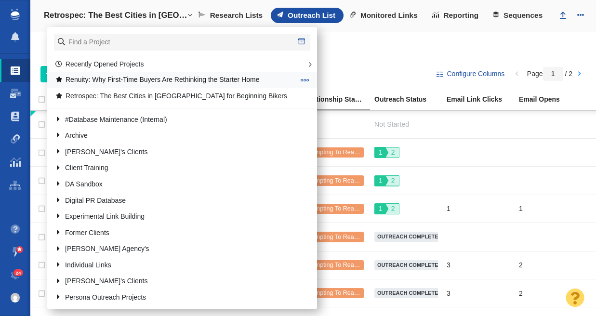
click at [143, 79] on link "Renuity: Why First-Time Buyers Are Rethinking the Starter Home" at bounding box center [175, 80] width 245 height 15
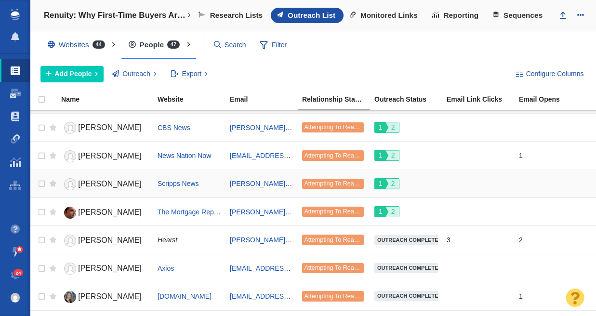
scroll to position [360, 0]
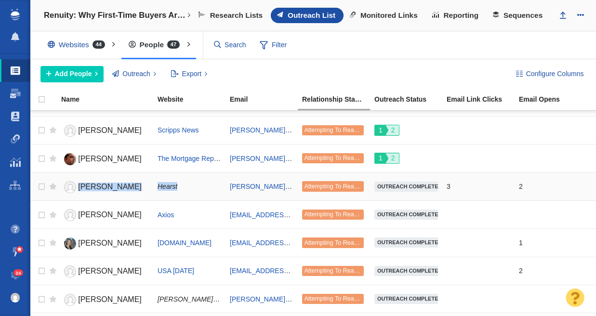
drag, startPoint x: 179, startPoint y: 188, endPoint x: 74, endPoint y: 187, distance: 105.1
click at [74, 187] on tr "Dominic Genetti Hearst dominic.genetti@hearst.com Attempting To Reach (2 tries)…" at bounding box center [313, 187] width 566 height 28
copy tr "Dominic Genetti Hearst"
